Goal: Task Accomplishment & Management: Manage account settings

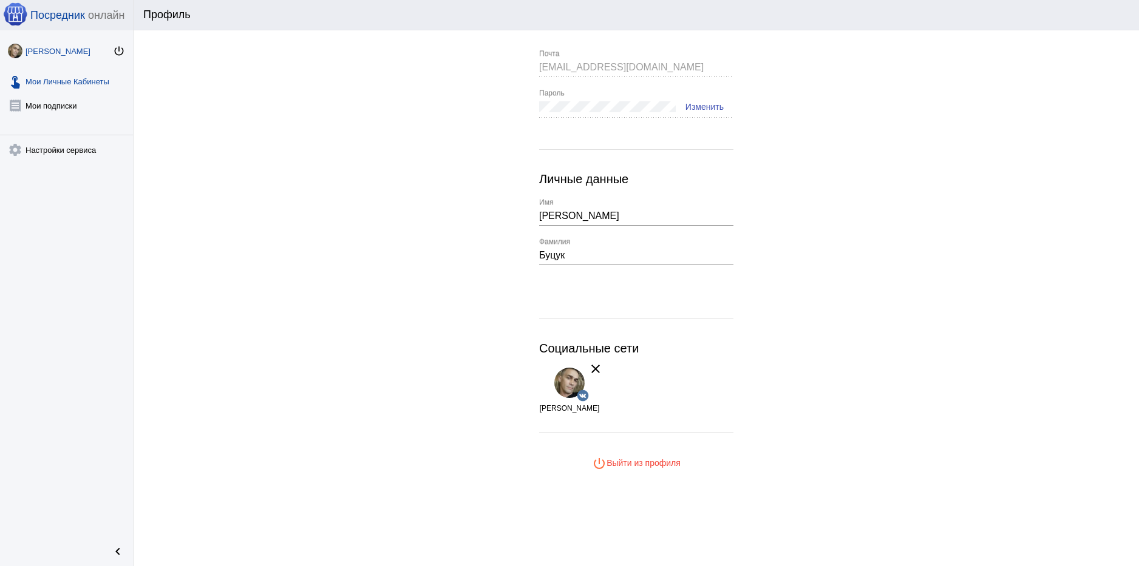
click at [77, 80] on link "touch_app Мои Личные Кабинеты" at bounding box center [66, 79] width 133 height 24
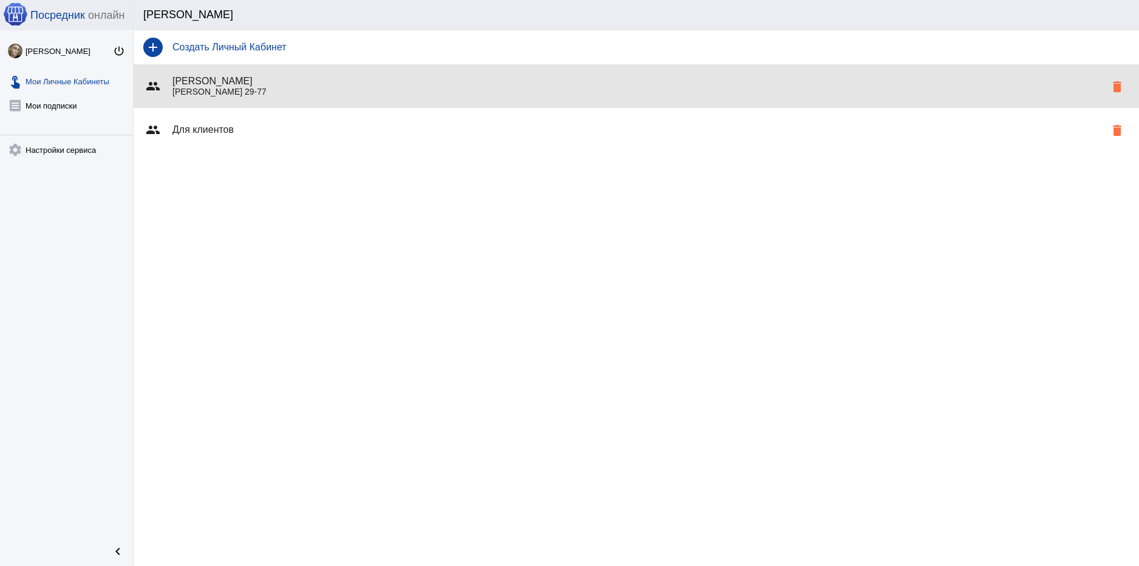
click at [305, 88] on p "Горбатова 29-77" at bounding box center [638, 92] width 933 height 10
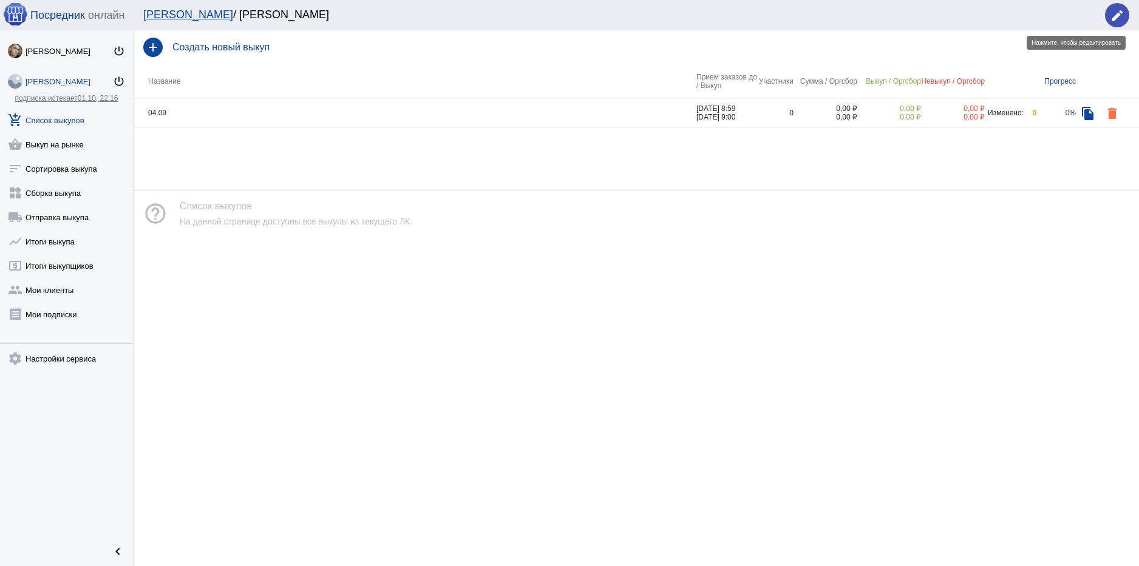
click at [1121, 13] on mat-icon "edit" at bounding box center [1117, 16] width 15 height 15
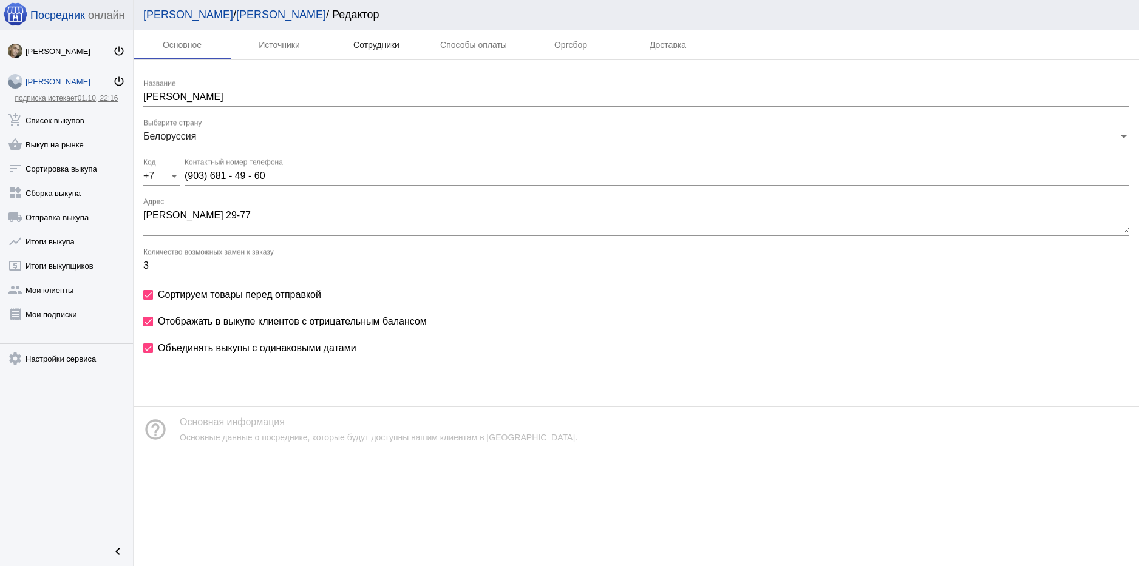
click at [390, 48] on div "Сотрудники" at bounding box center [376, 45] width 46 height 10
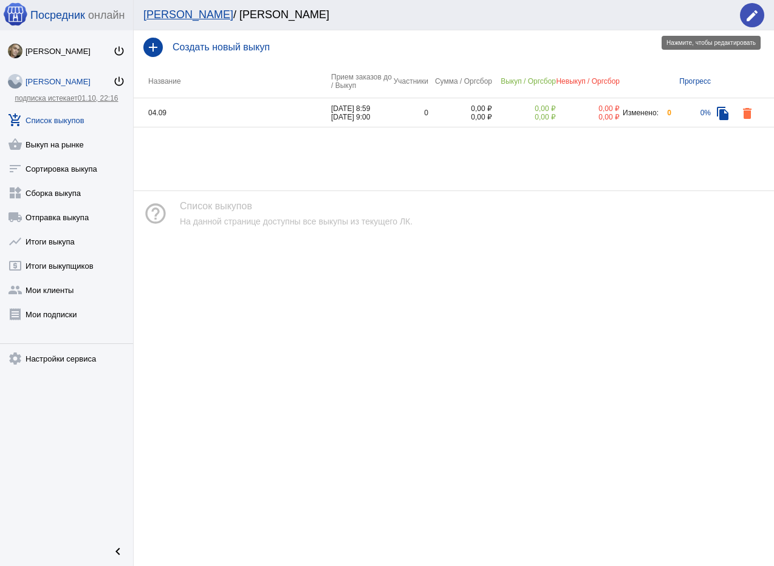
click at [748, 22] on mat-icon "edit" at bounding box center [751, 16] width 15 height 15
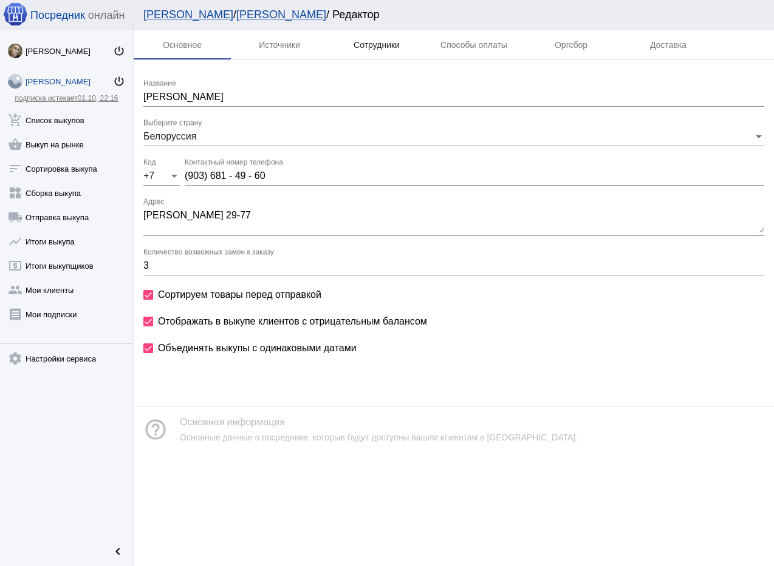
click at [371, 46] on div "Сотрудники" at bounding box center [376, 45] width 46 height 10
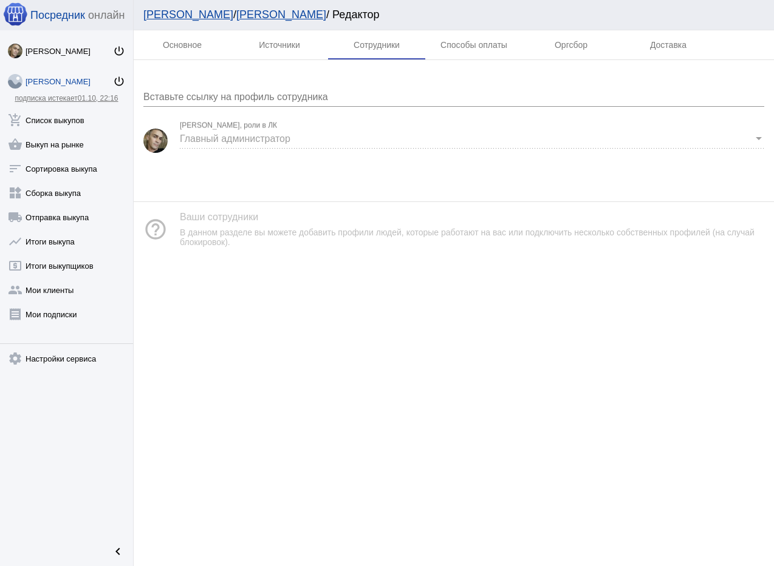
click at [63, 76] on link "Владимир Петрович power_settings_new" at bounding box center [66, 79] width 133 height 24
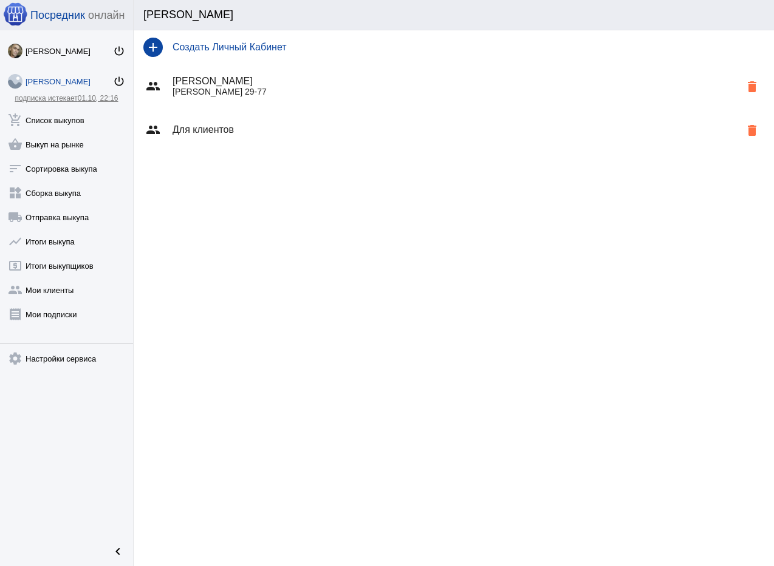
click at [322, 86] on h4 "Владимир Петрович" at bounding box center [455, 81] width 567 height 11
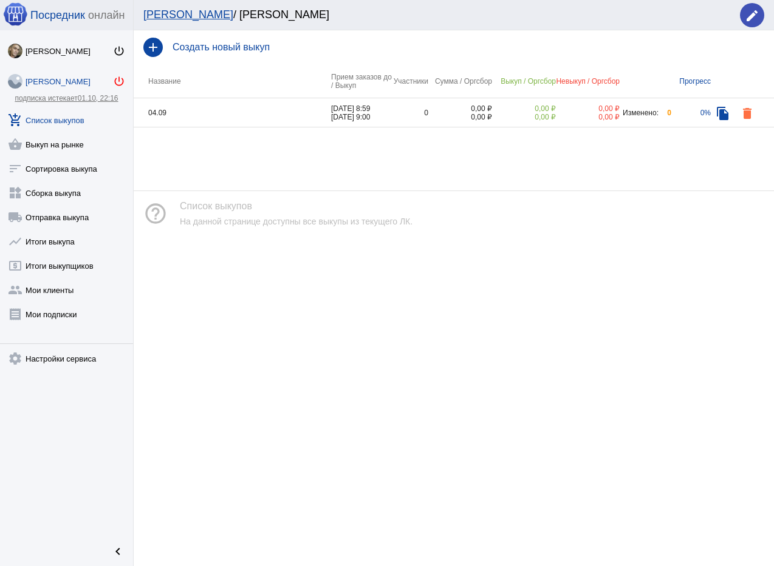
click at [121, 81] on mat-icon "power_settings_new" at bounding box center [119, 81] width 12 height 12
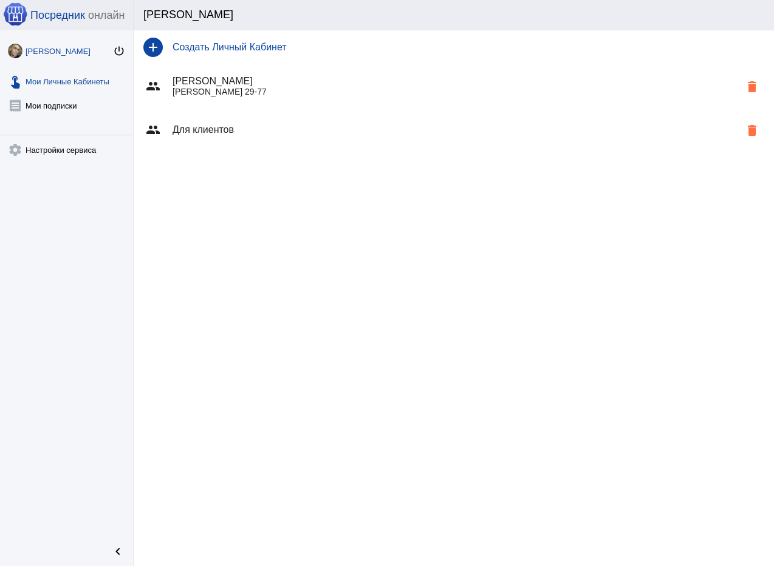
click at [125, 50] on link "Владимир Буцук power_settings_new" at bounding box center [66, 48] width 133 height 24
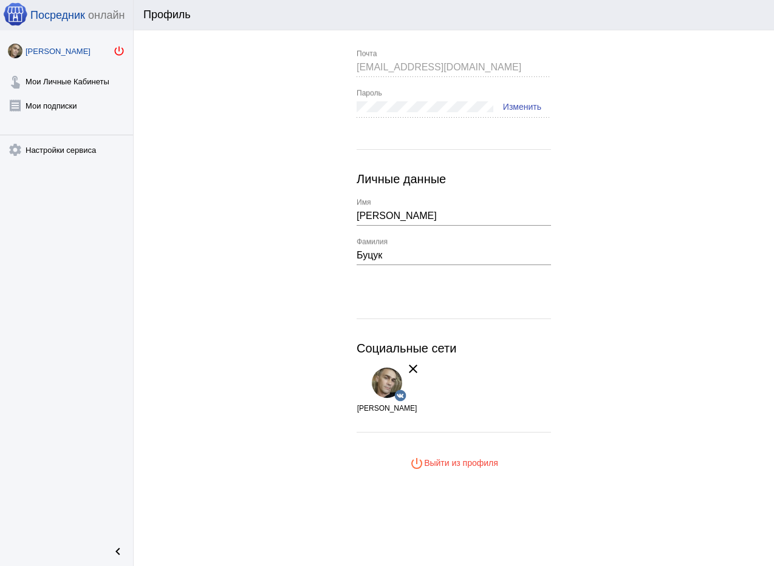
click at [120, 50] on mat-icon "power_settings_new" at bounding box center [119, 51] width 12 height 12
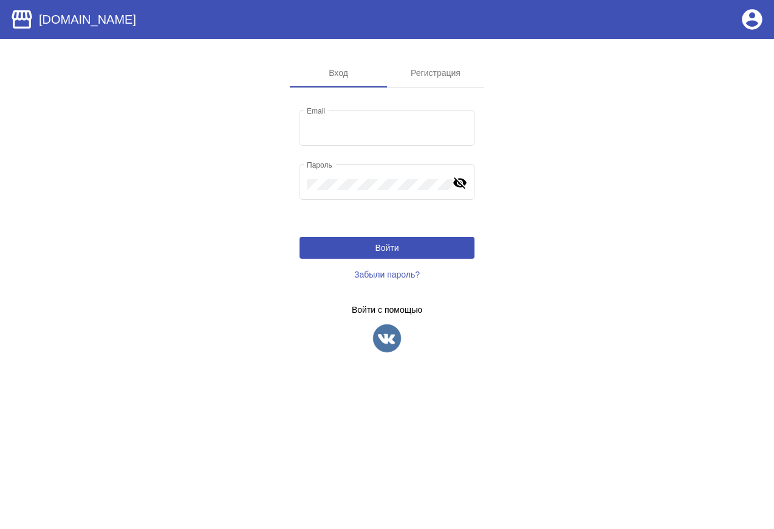
type input "[EMAIL_ADDRESS][DOMAIN_NAME]"
click at [393, 338] on img at bounding box center [387, 338] width 30 height 30
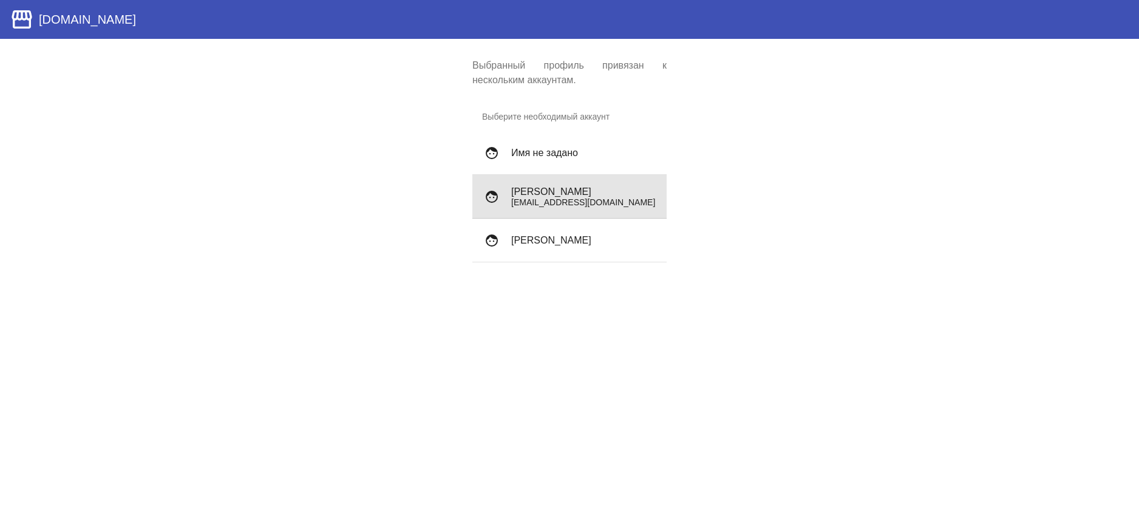
click at [559, 209] on div "face [PERSON_NAME] [EMAIL_ADDRESS][DOMAIN_NAME]" at bounding box center [569, 197] width 194 height 44
